Goal: Information Seeking & Learning: Learn about a topic

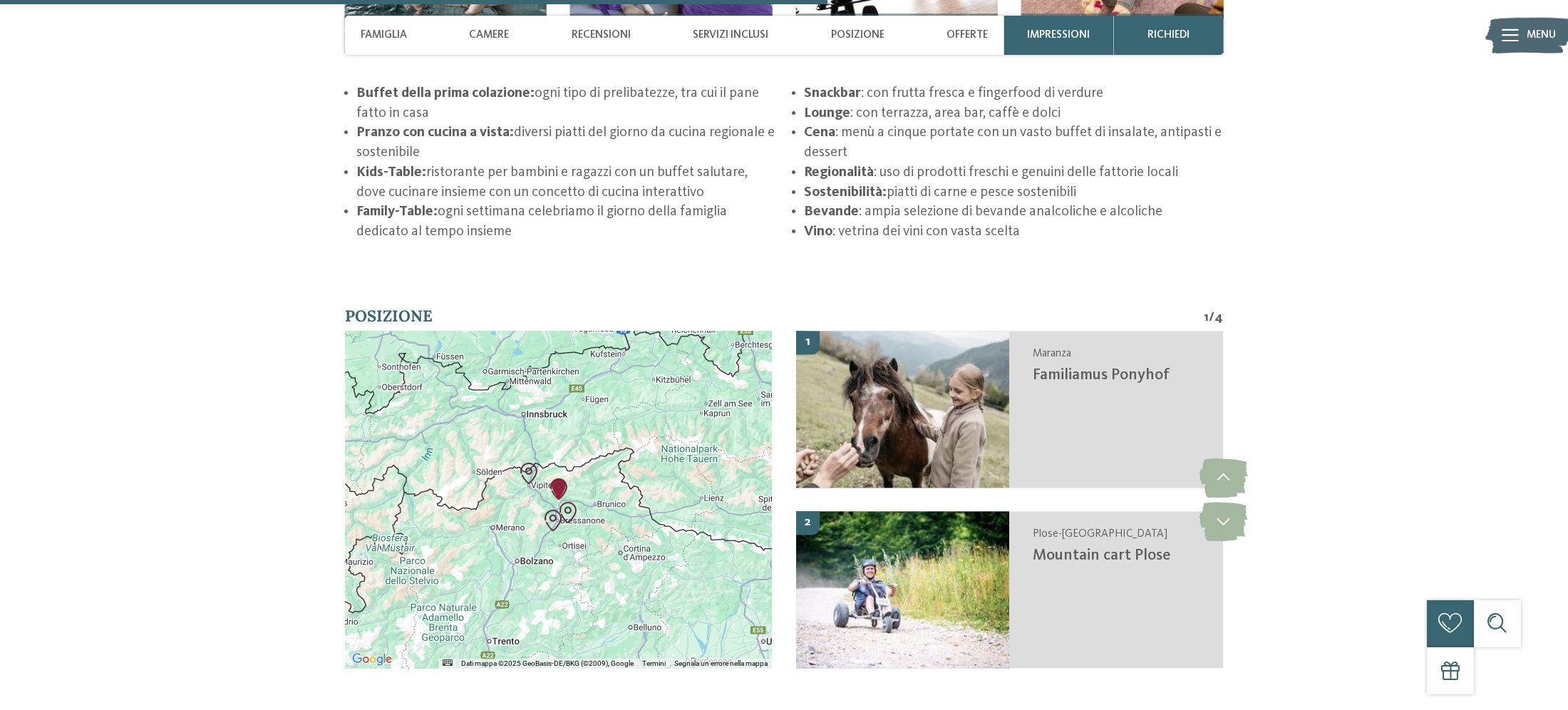
scroll to position [2928, 0]
click at [562, 499] on img "Familiamus Ponyhof" at bounding box center [558, 487] width 21 height 21
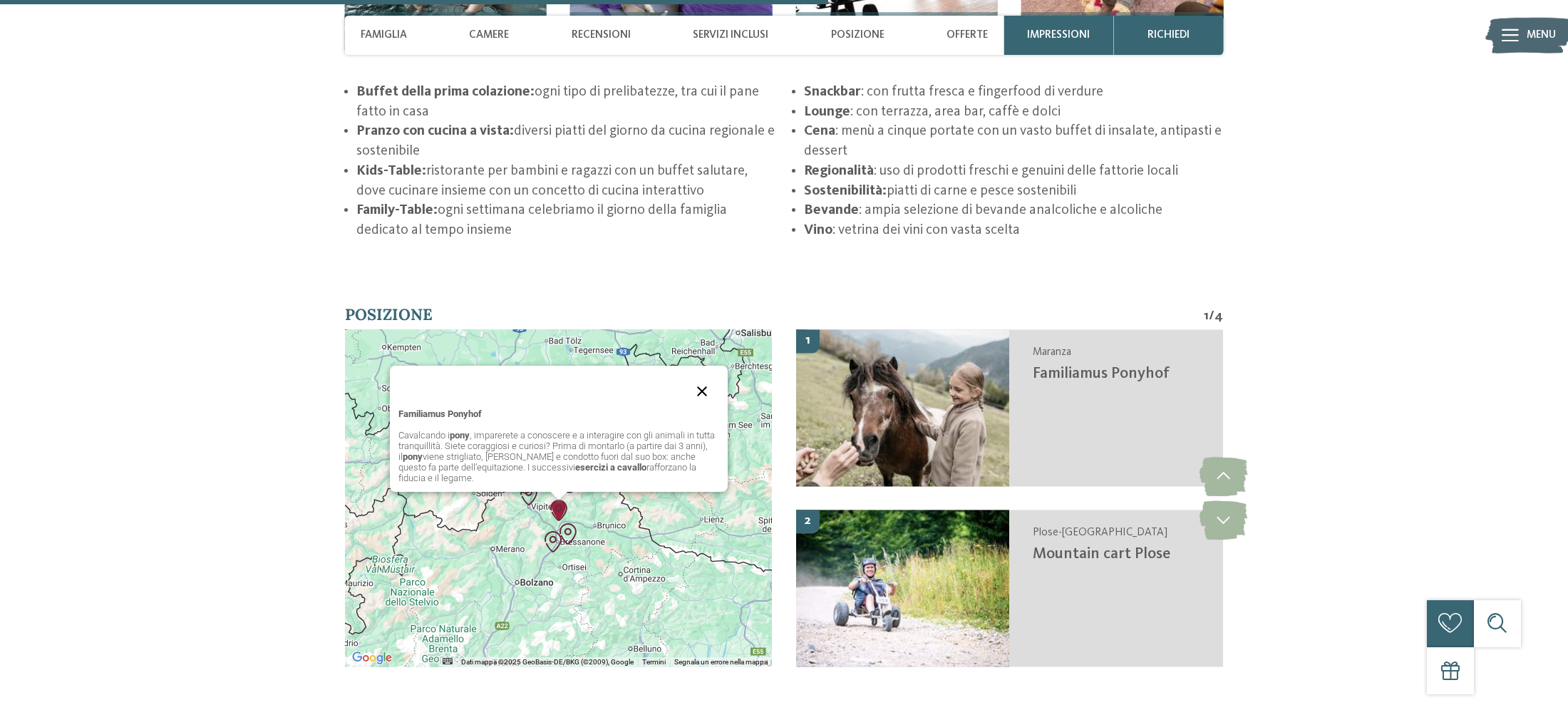
click at [698, 408] on button "Chiudi" at bounding box center [702, 391] width 34 height 34
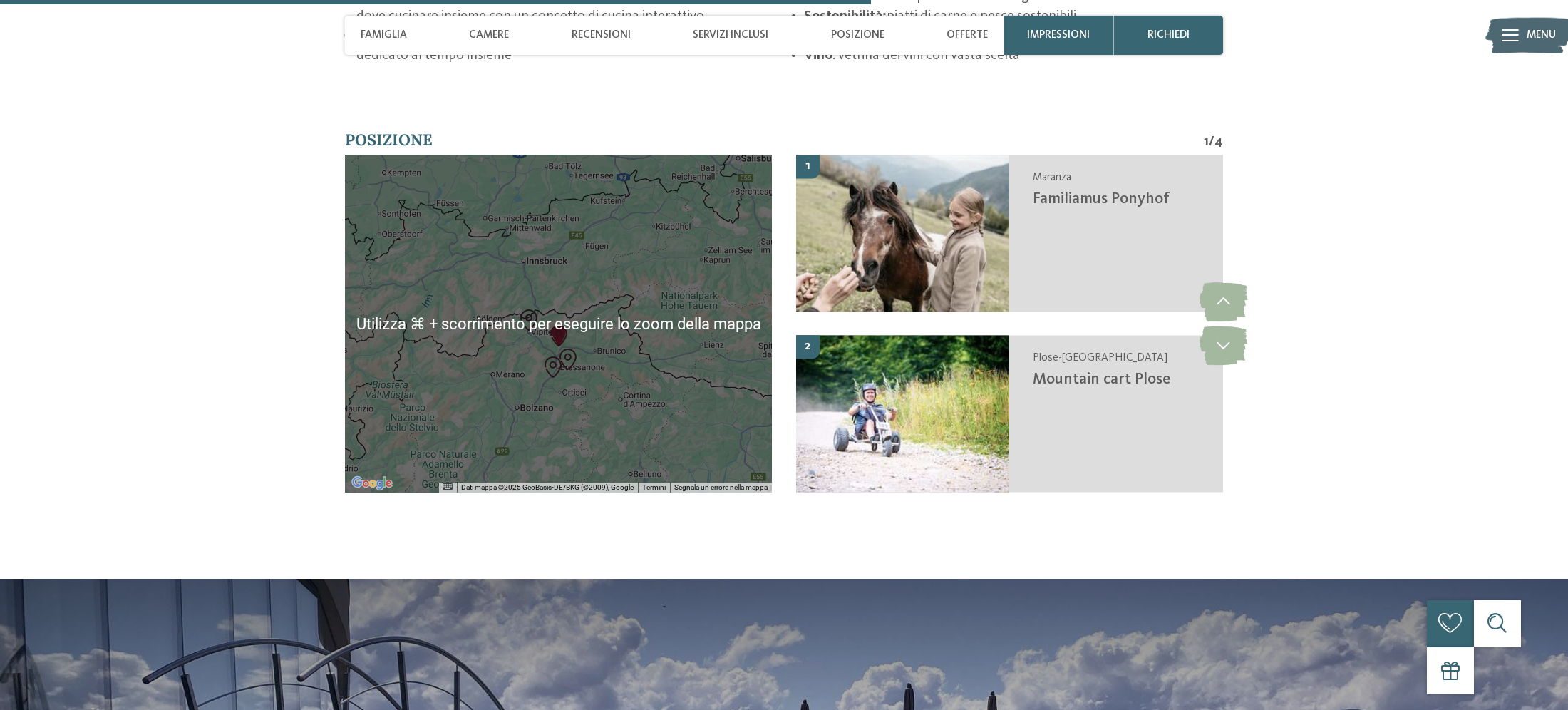
scroll to position [3105, 0]
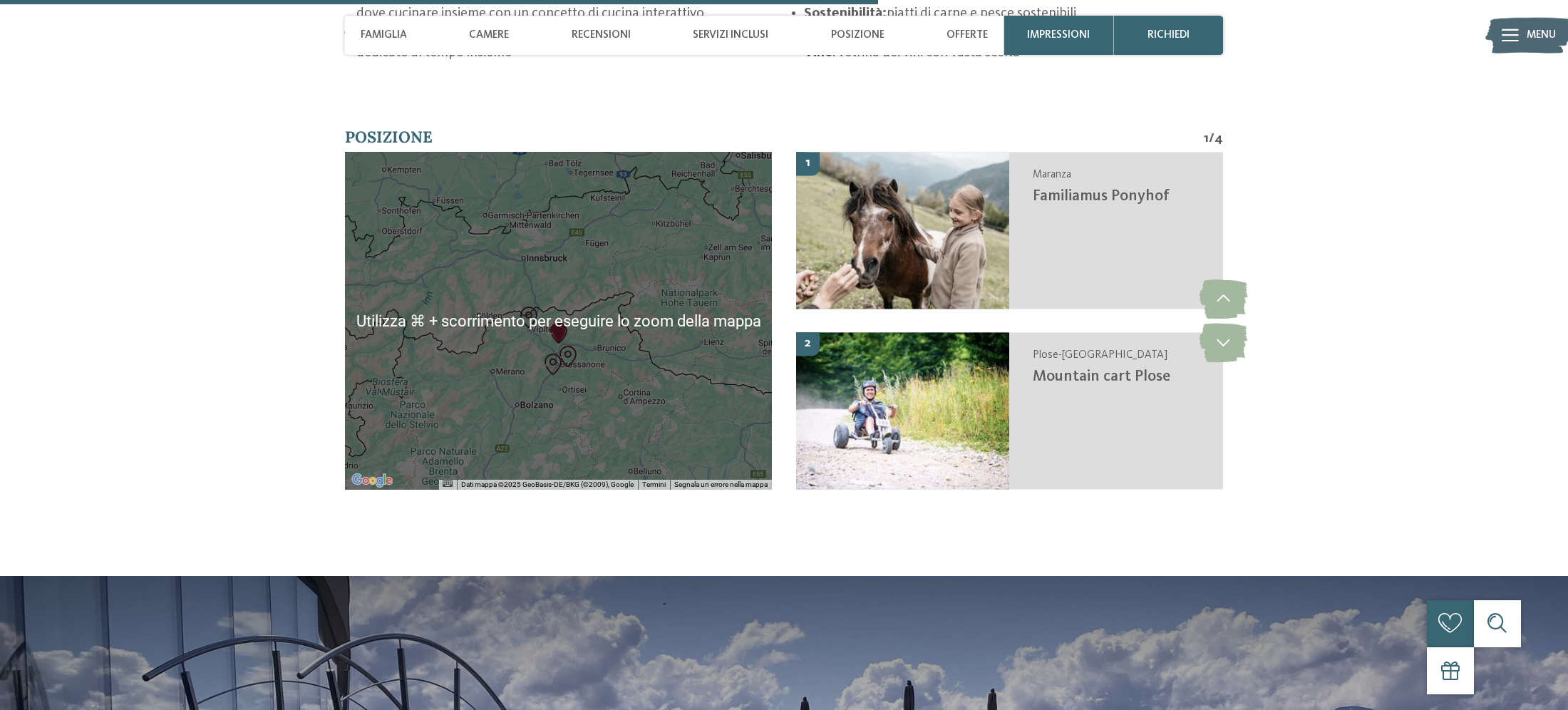
click at [615, 444] on div "Per navigare, premi i tasti Freccia." at bounding box center [559, 320] width 428 height 337
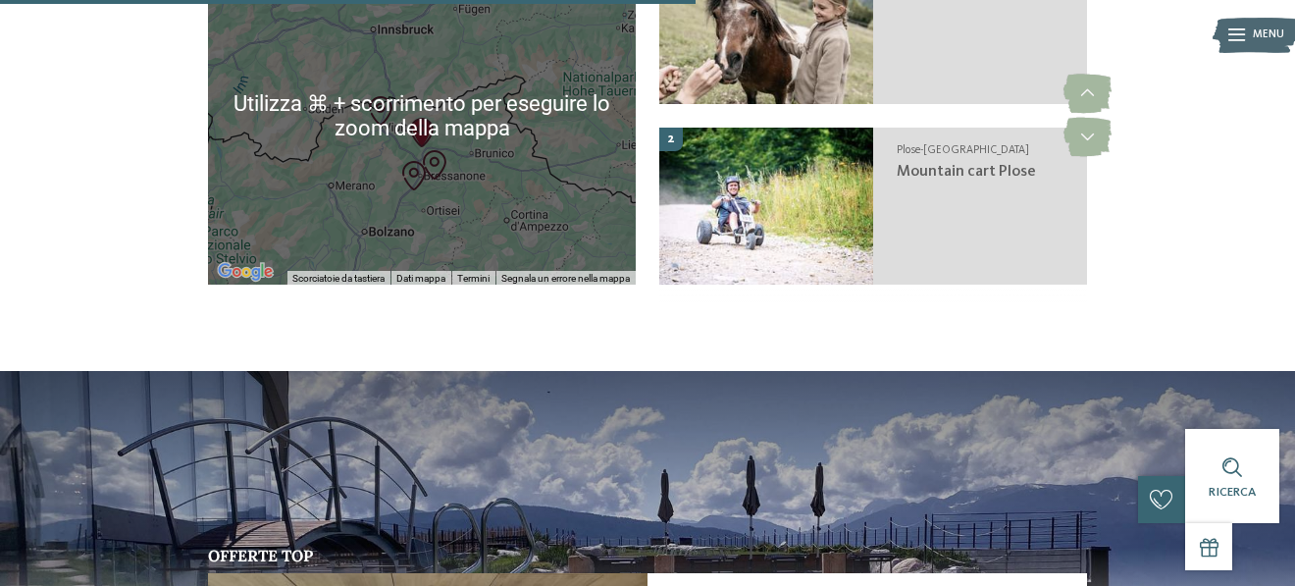
scroll to position [3142, 0]
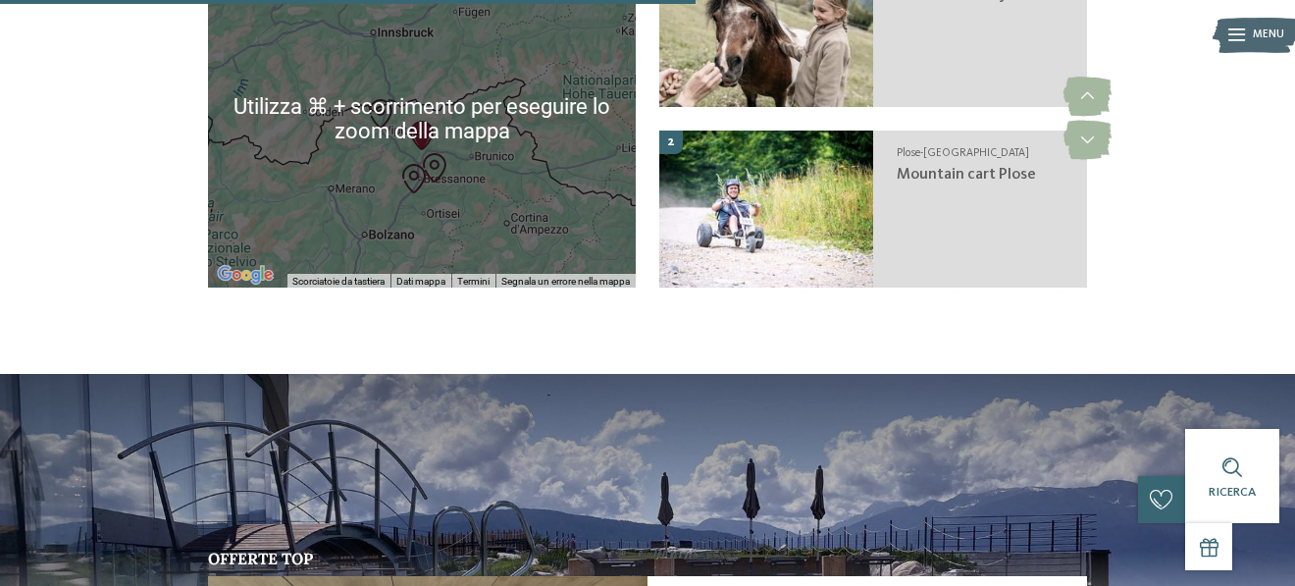
click at [417, 193] on img "Museo mineralogico" at bounding box center [413, 178] width 29 height 29
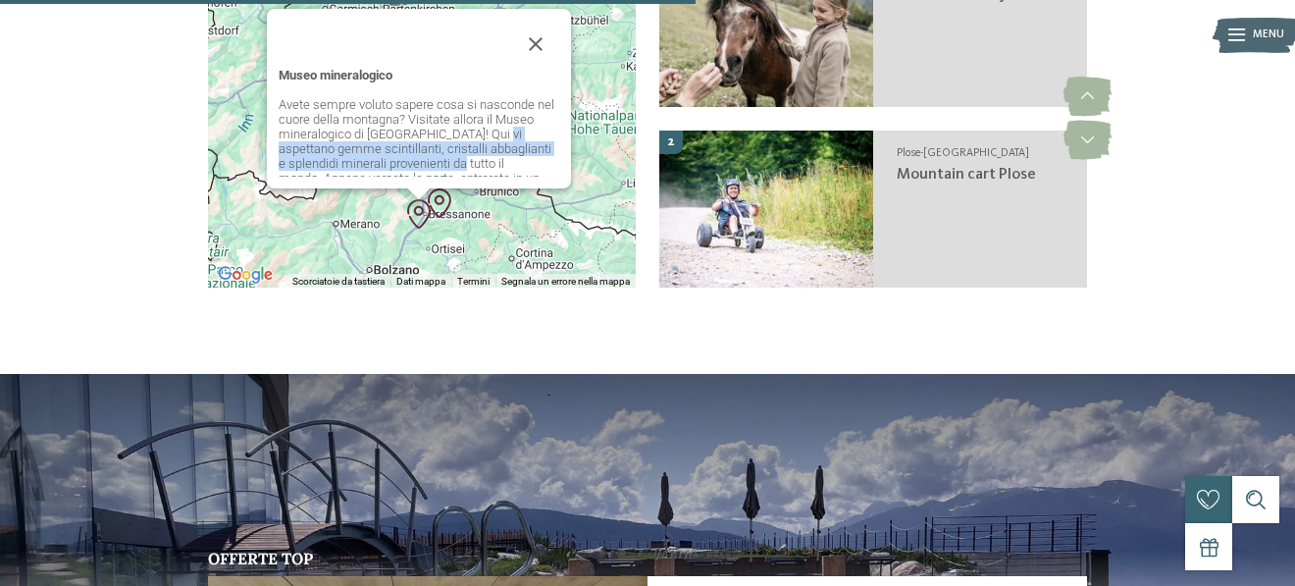
drag, startPoint x: 440, startPoint y: 211, endPoint x: 490, endPoint y: 179, distance: 58.8
click at [490, 179] on p "Avete sempre voluto sapere cosa si nasconde nel cuore della montagna? Visitate …" at bounding box center [419, 170] width 281 height 147
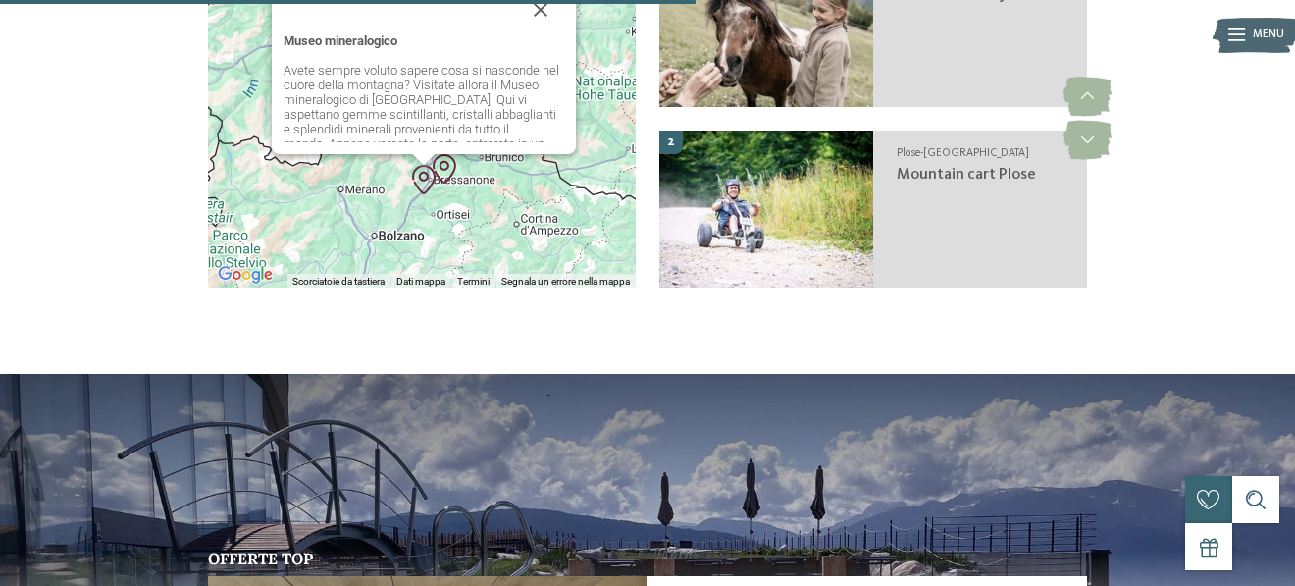
drag, startPoint x: 536, startPoint y: 284, endPoint x: 546, endPoint y: 246, distance: 39.8
click at [546, 246] on div "Museo mineralogico Avete sempre voluto sapere cosa si nasconde nel cuore della …" at bounding box center [422, 118] width 428 height 337
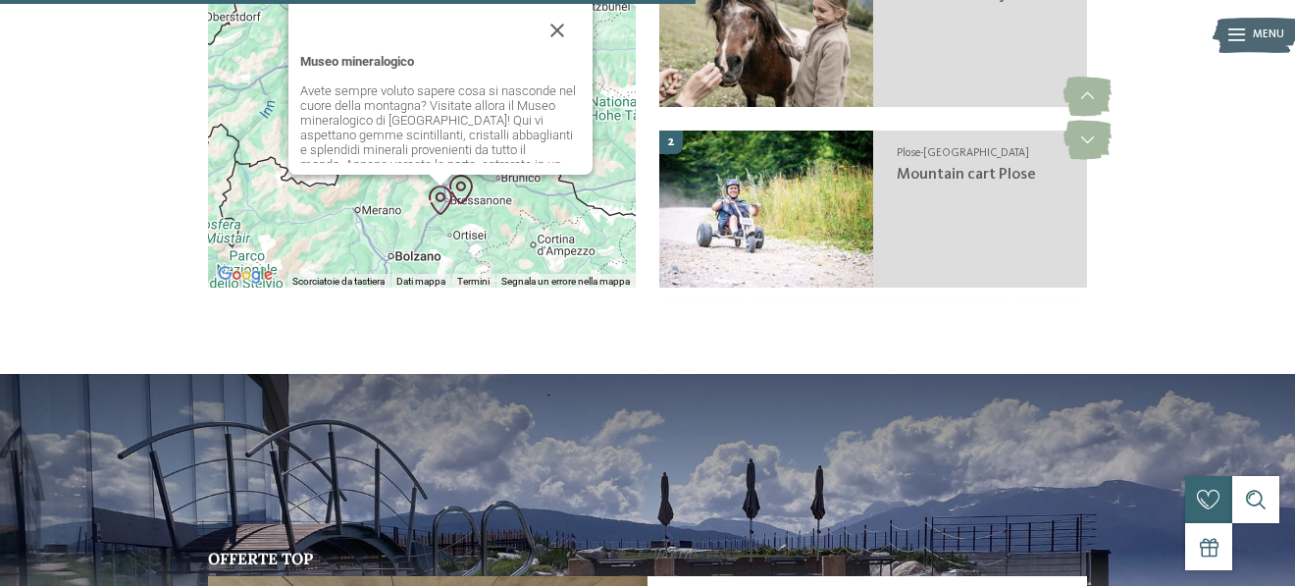
drag, startPoint x: 505, startPoint y: 242, endPoint x: 552, endPoint y: 170, distance: 86.5
click at [518, 278] on div "Museo mineralogico Avete sempre voluto sapere cosa si nasconde nel cuore della …" at bounding box center [422, 118] width 428 height 337
click at [560, 54] on button "Chiudi" at bounding box center [558, 30] width 47 height 47
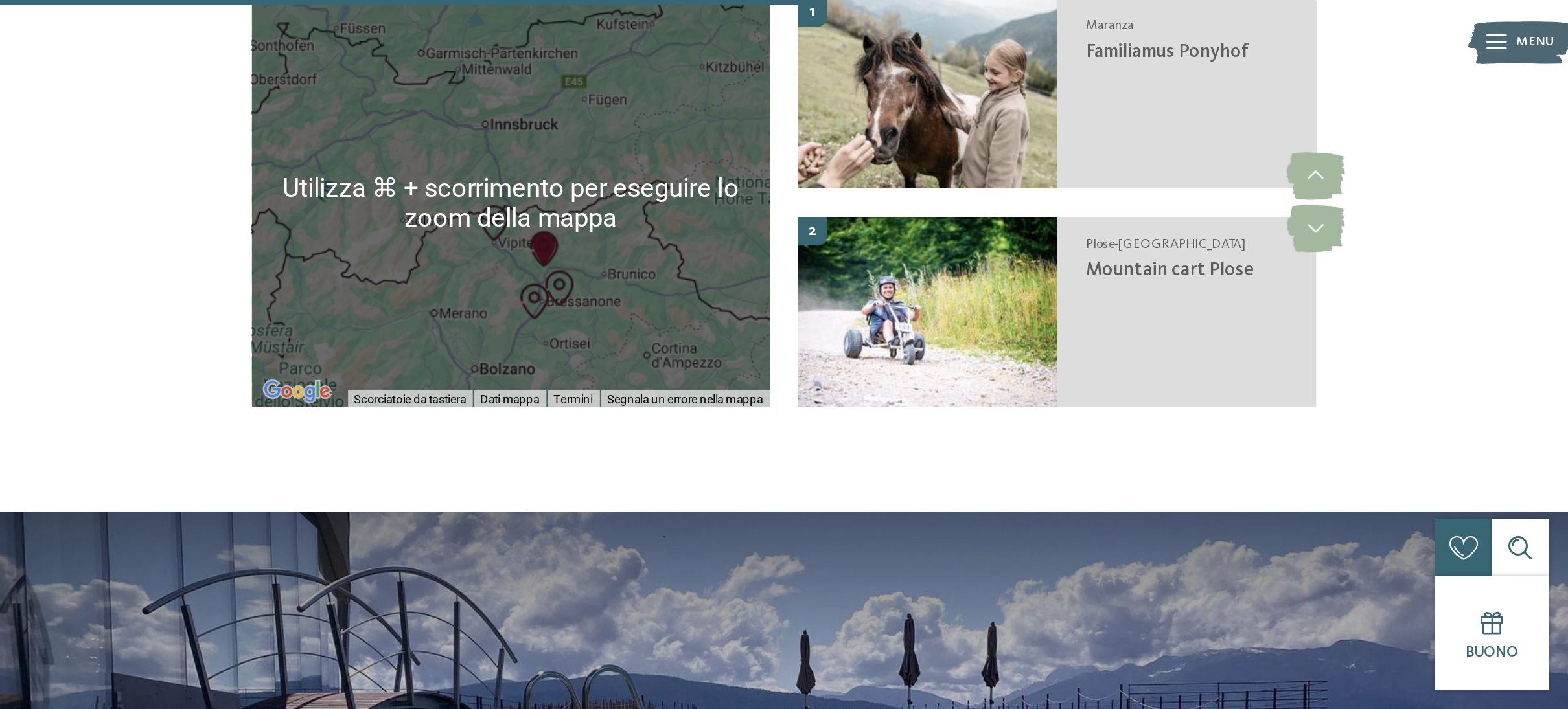
scroll to position [2029, 0]
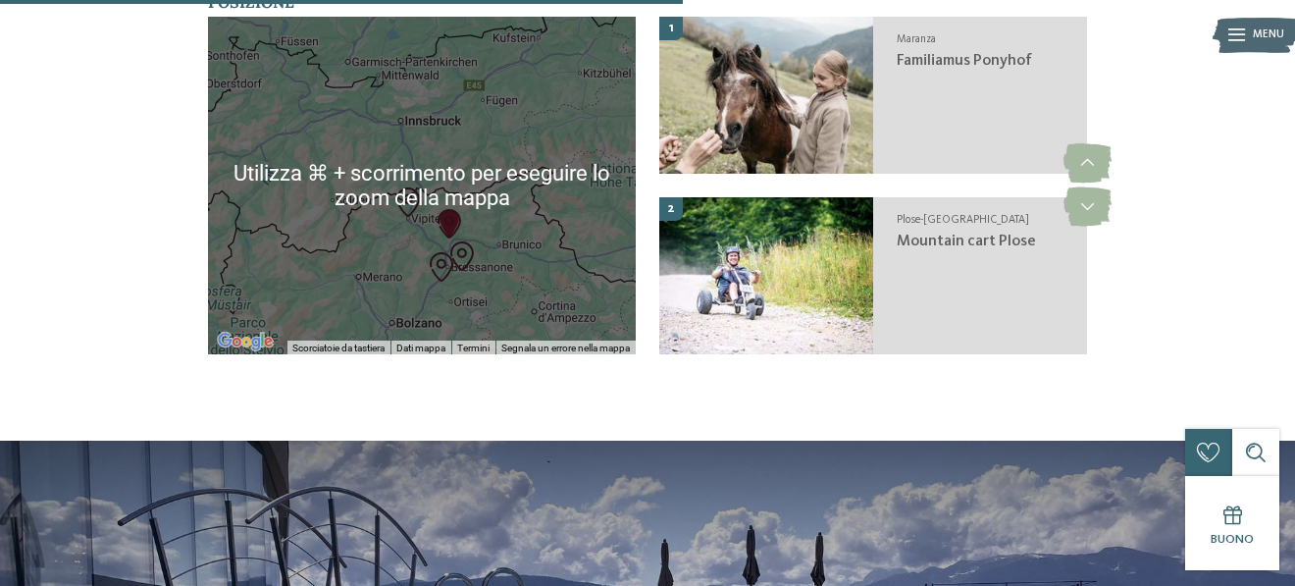
click at [485, 181] on div at bounding box center [422, 185] width 428 height 337
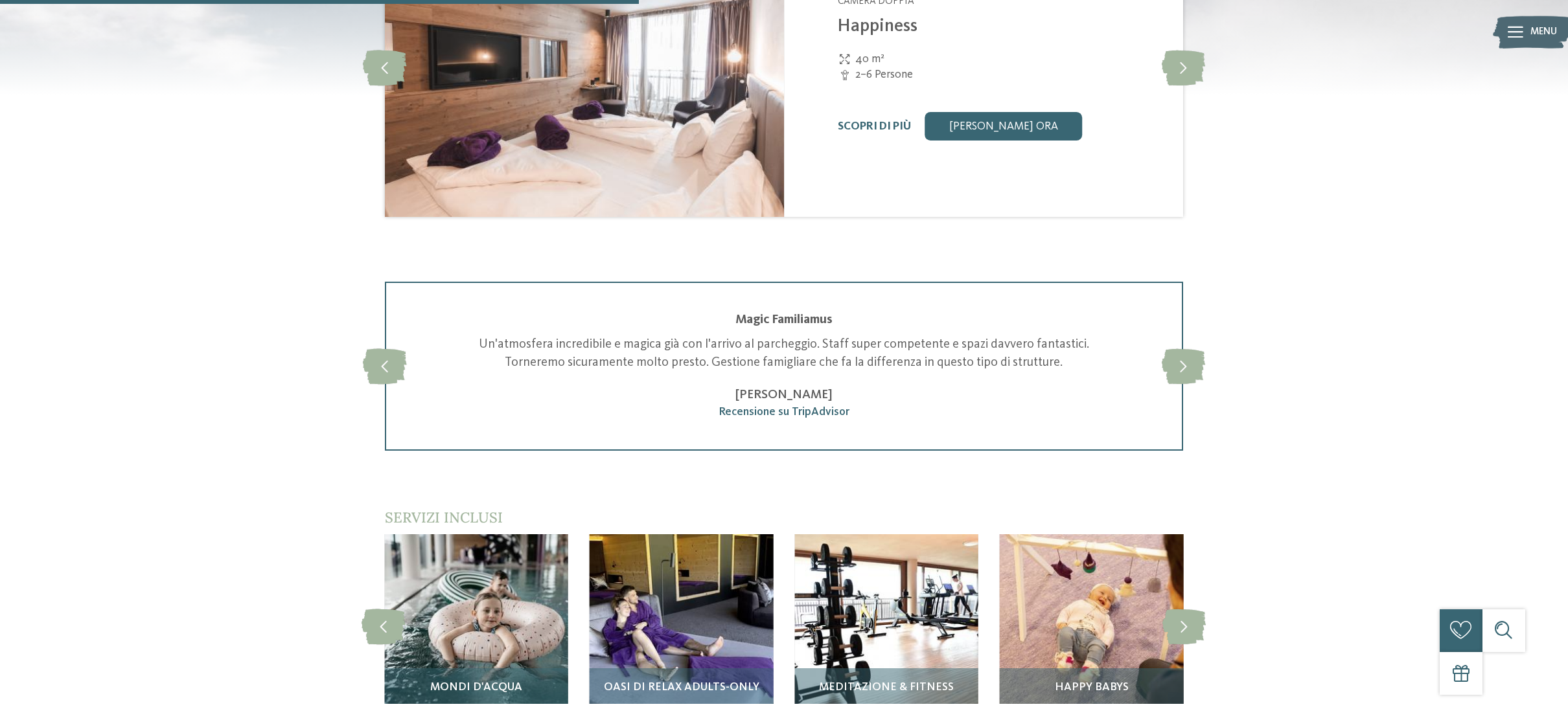
drag, startPoint x: 726, startPoint y: 316, endPoint x: 711, endPoint y: 311, distance: 15.8
click at [726, 316] on div "slide 2 of 4 Stupendo Pensavamo di andare in un centro benessere, invece siamo …" at bounding box center [785, 366] width 799 height 169
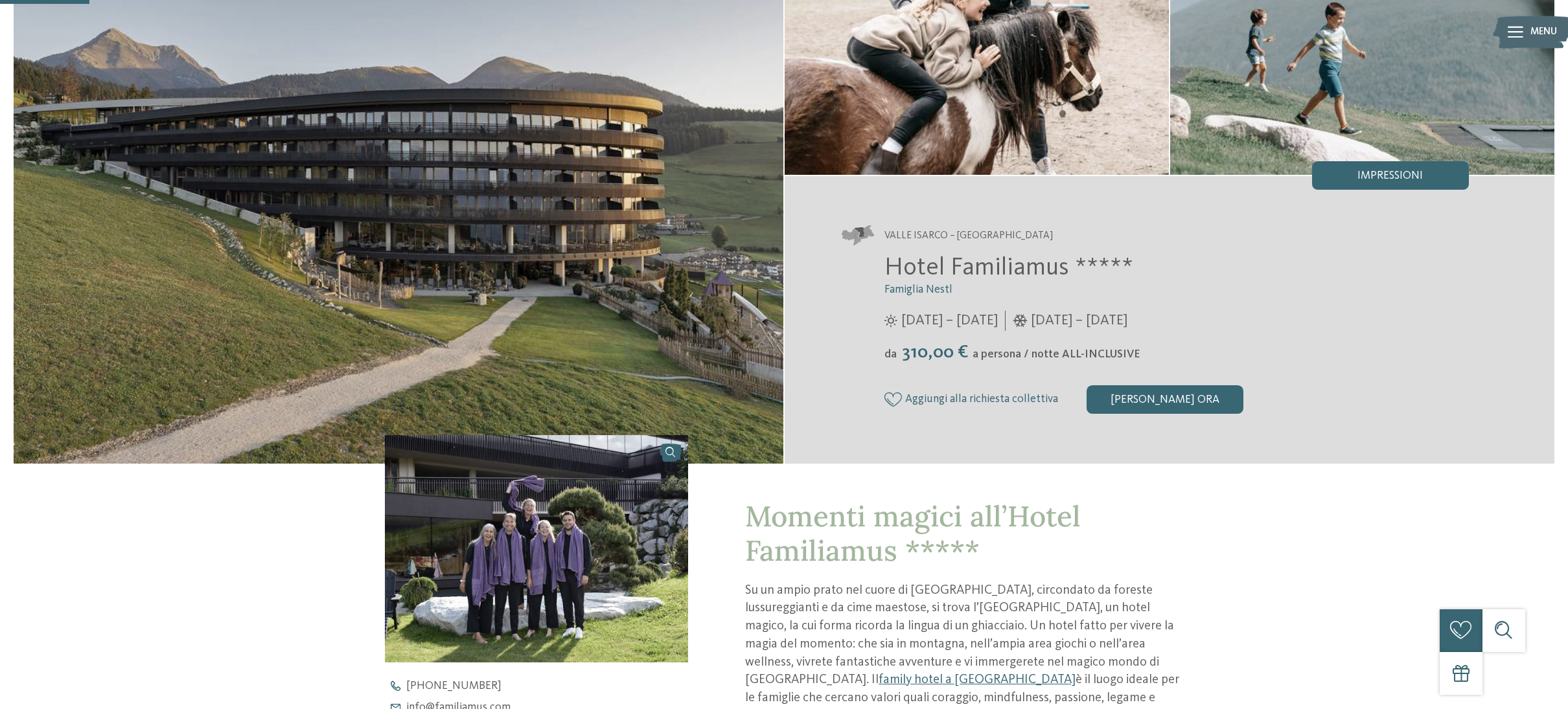
scroll to position [0, 0]
